Goal: Task Accomplishment & Management: Use online tool/utility

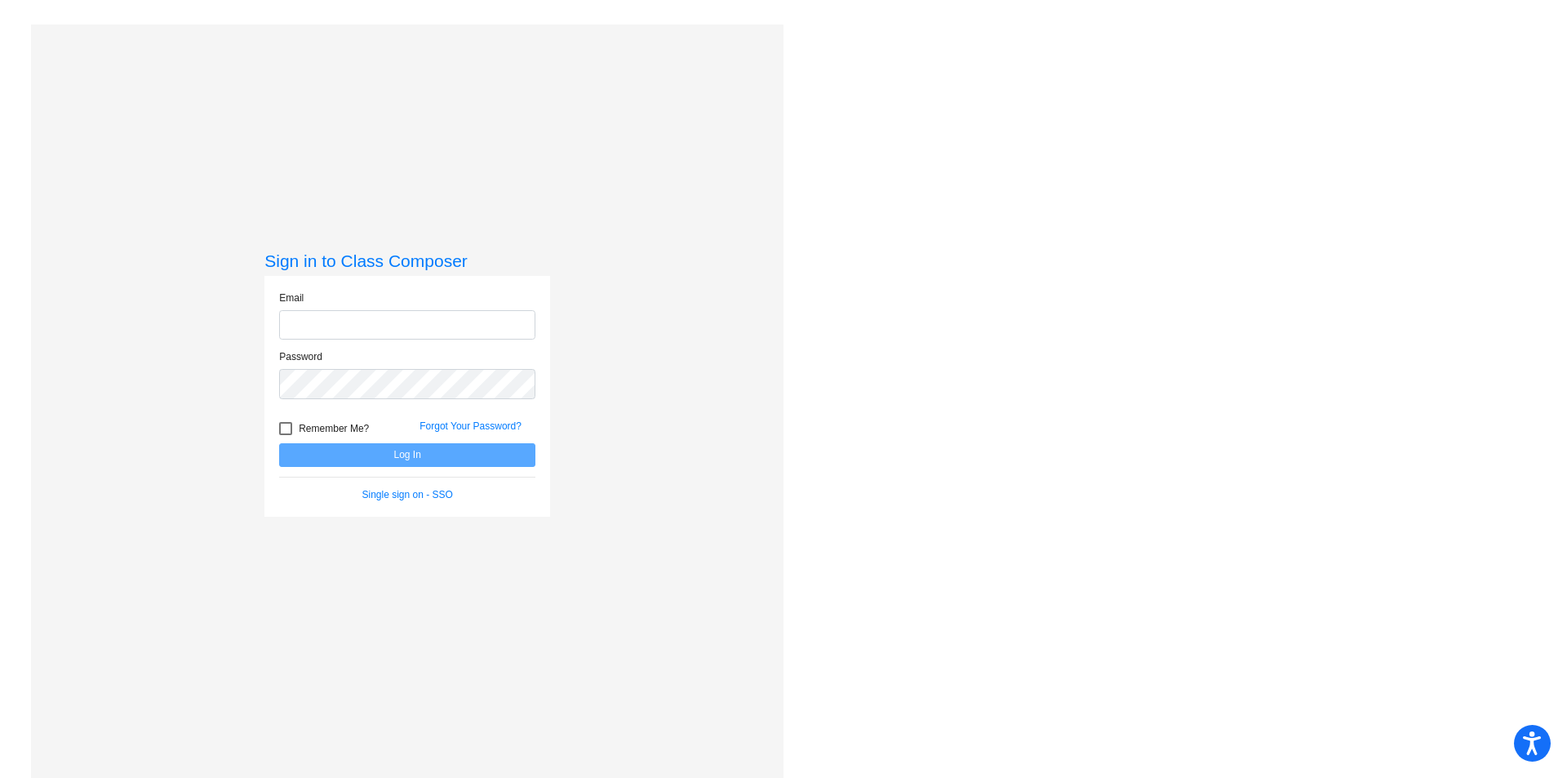
type input "[PERSON_NAME][EMAIL_ADDRESS][PERSON_NAME][DOMAIN_NAME]"
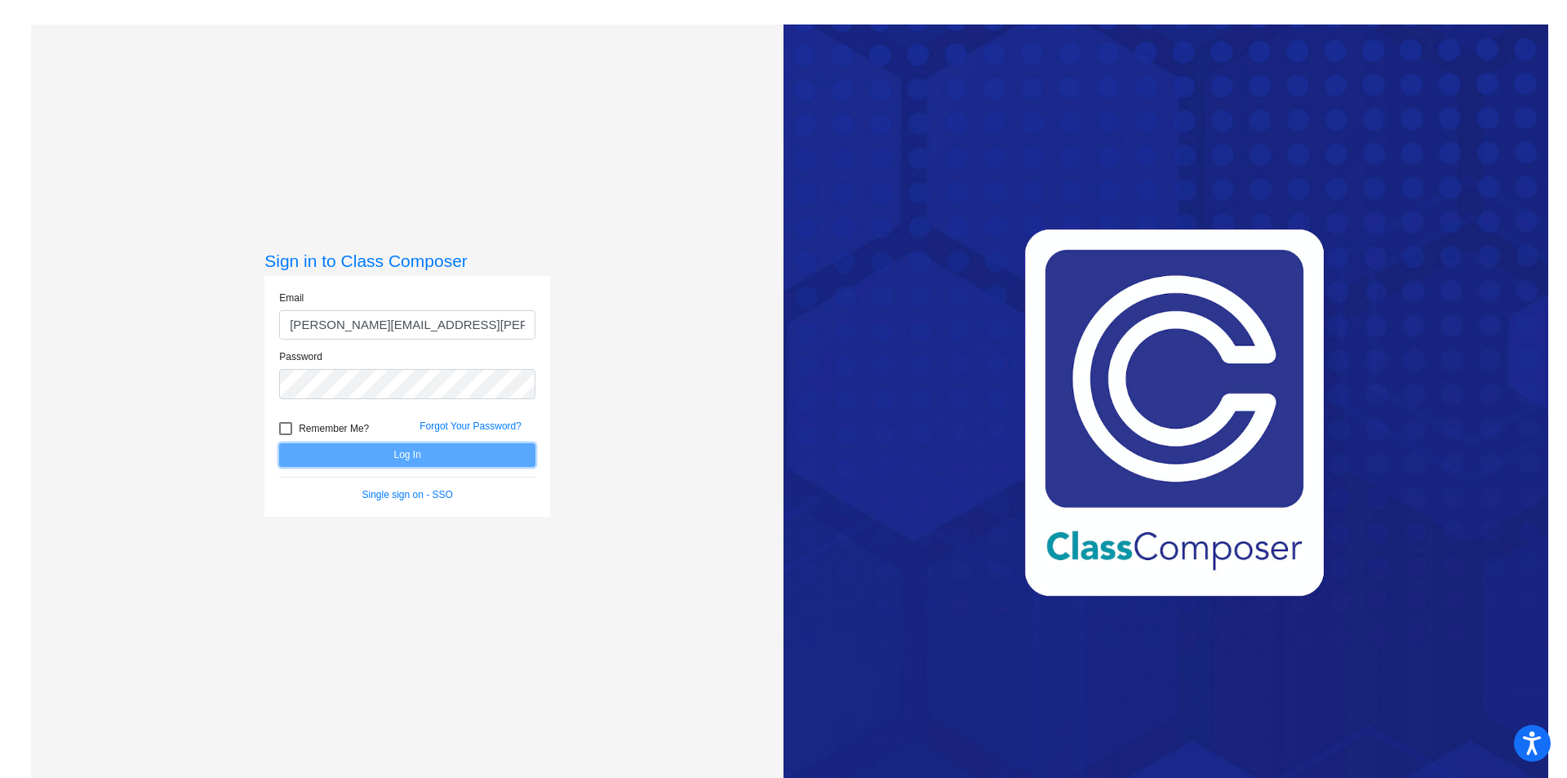
click at [353, 443] on button "Log In" at bounding box center [407, 455] width 256 height 24
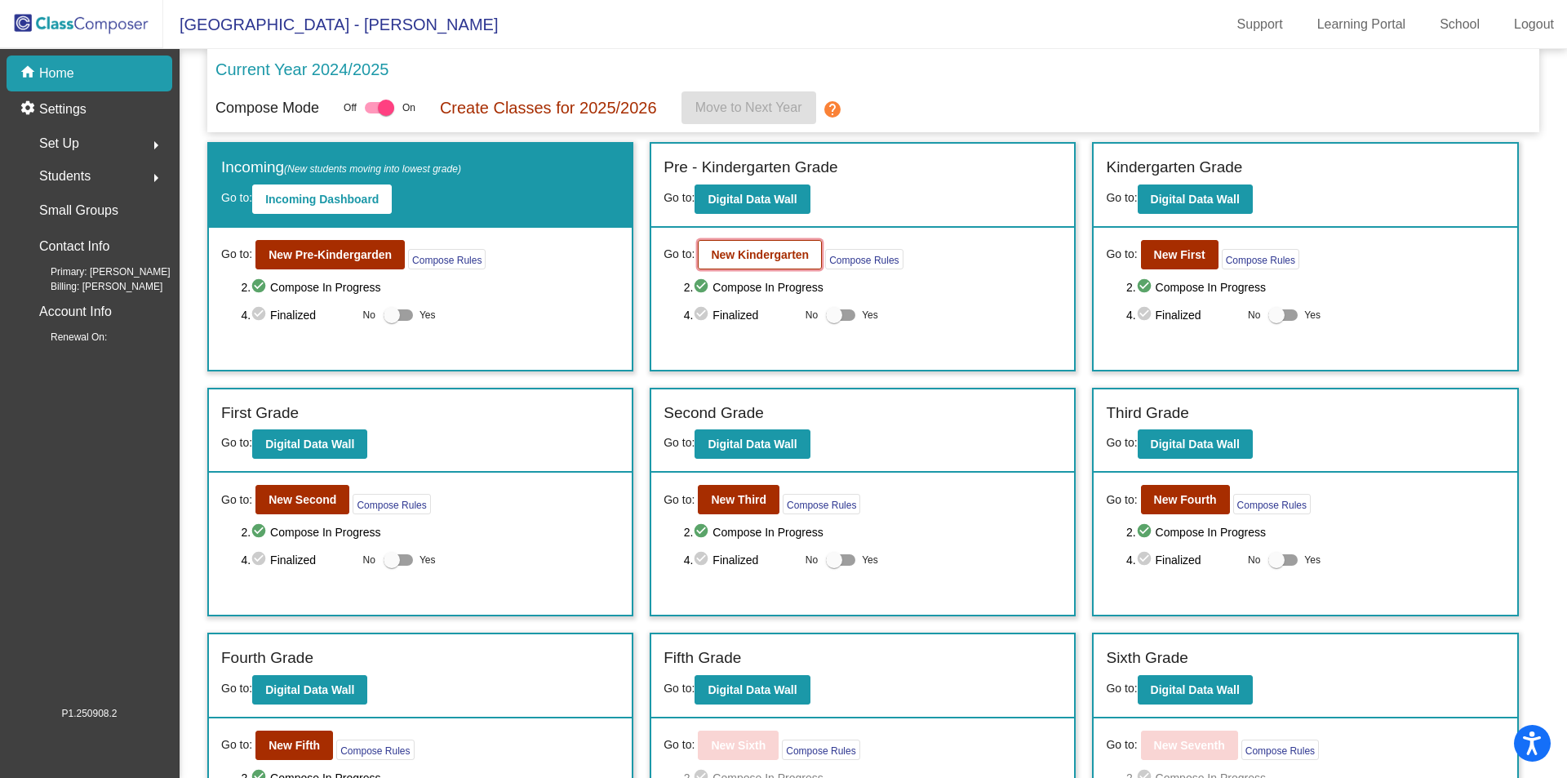
click at [729, 259] on b "New Kindergarten" at bounding box center [760, 254] width 98 height 13
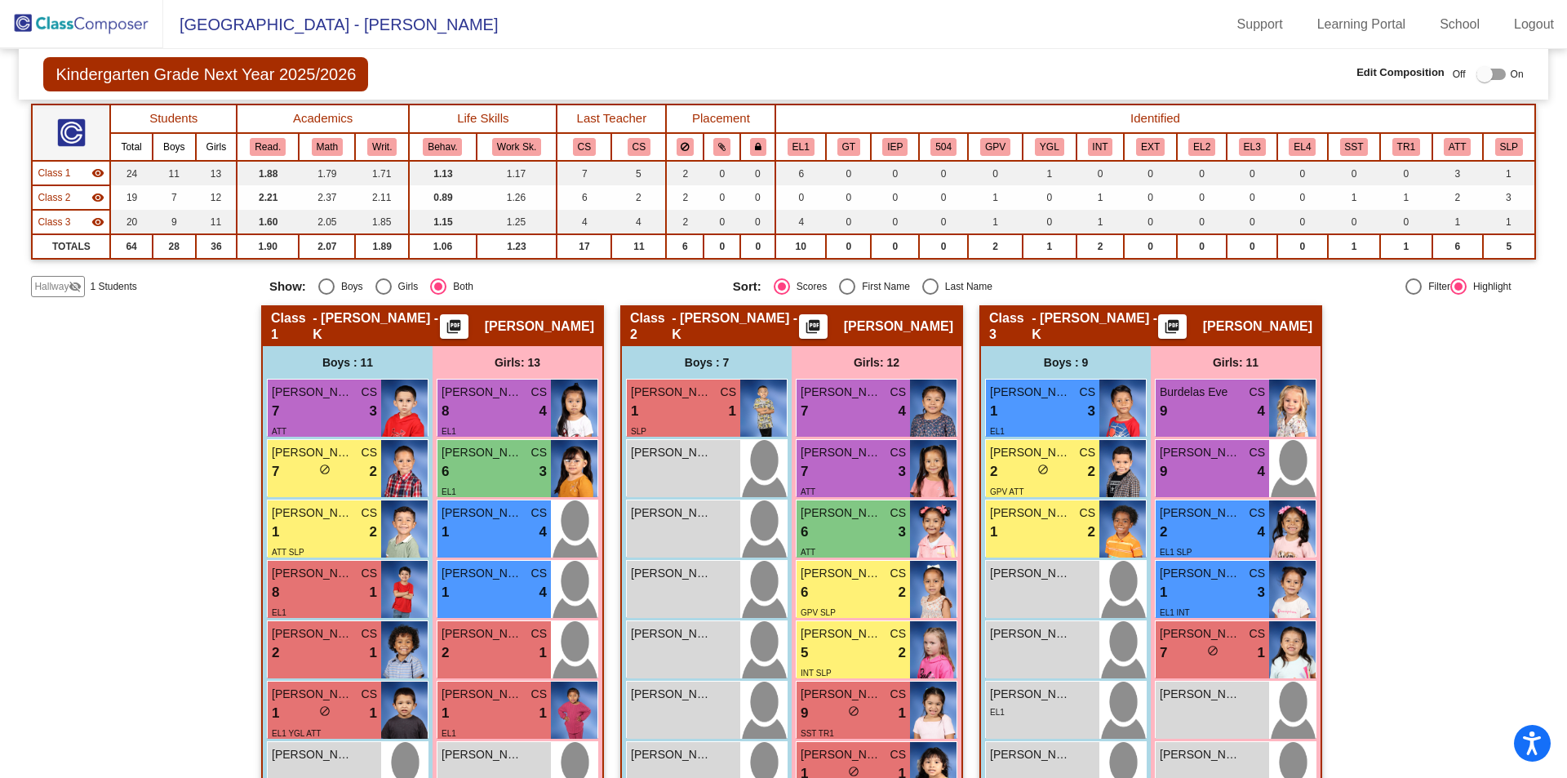
scroll to position [245, 0]
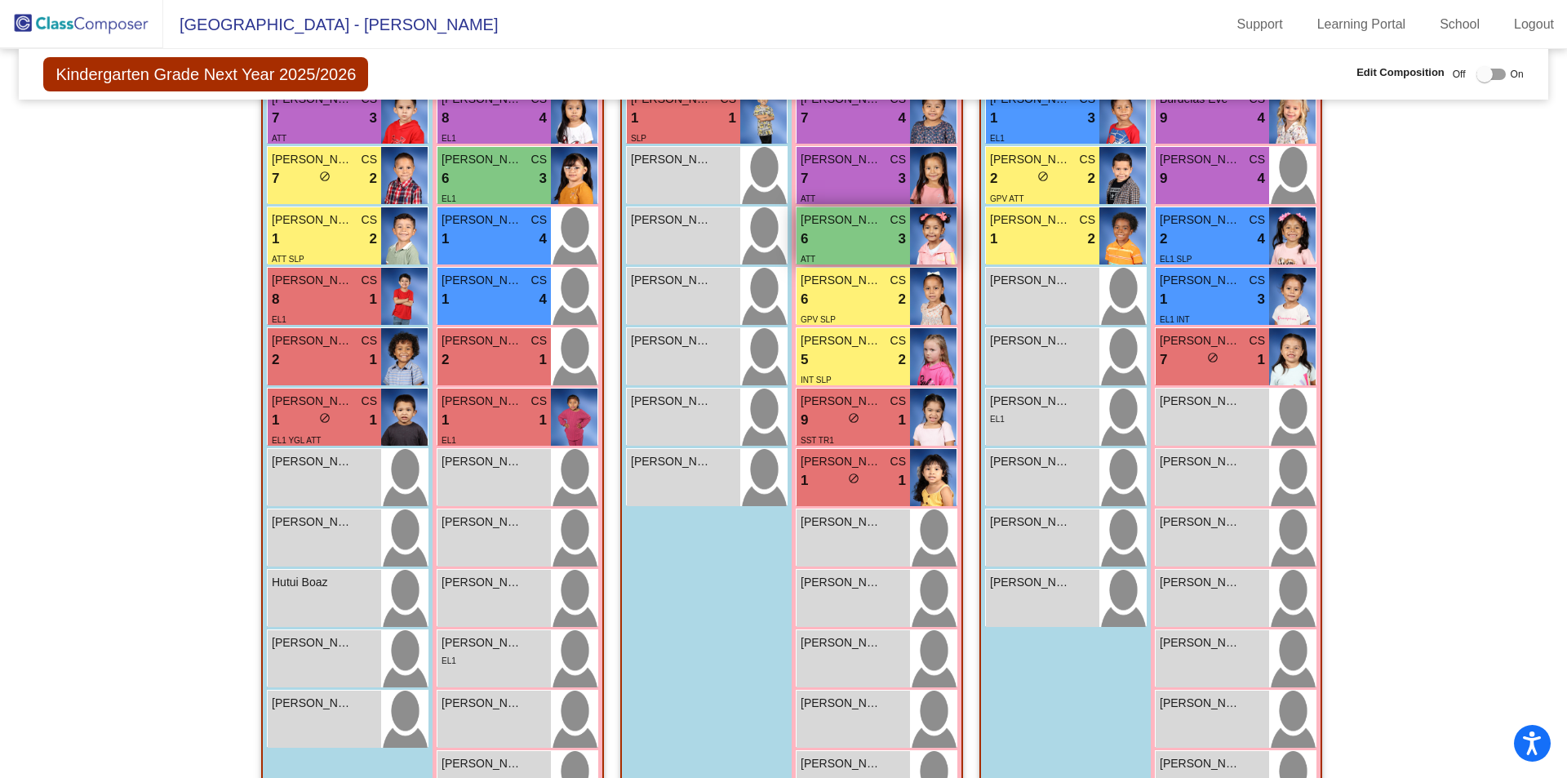
scroll to position [478, 0]
